Goal: Task Accomplishment & Management: Manage account settings

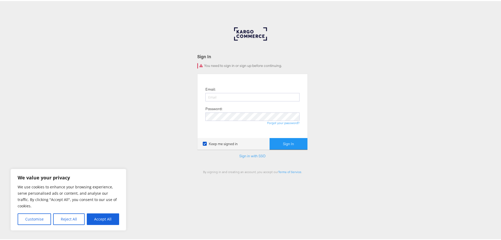
drag, startPoint x: 237, startPoint y: 105, endPoint x: 236, endPoint y: 96, distance: 9.2
click at [237, 104] on div "Email: Password: Forgot your password?" at bounding box center [253, 105] width 102 height 56
click at [236, 96] on input "email" at bounding box center [253, 96] width 94 height 8
type input "[EMAIL_ADDRESS][DOMAIN_NAME]"
click at [270, 137] on button "Sign In" at bounding box center [289, 143] width 38 height 12
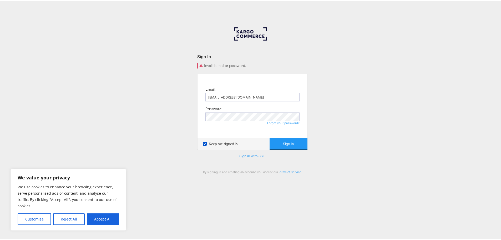
drag, startPoint x: 266, startPoint y: 98, endPoint x: 149, endPoint y: 92, distance: 117.8
click at [149, 92] on div "Sign In Invalid email or password. Email: [EMAIL_ADDRESS][DOMAIN_NAME] Password…" at bounding box center [252, 157] width 505 height 263
type input "[EMAIL_ADDRESS][DOMAIN_NAME]"
click at [286, 145] on button "Sign In" at bounding box center [289, 143] width 38 height 12
